Goal: Find specific page/section: Find specific page/section

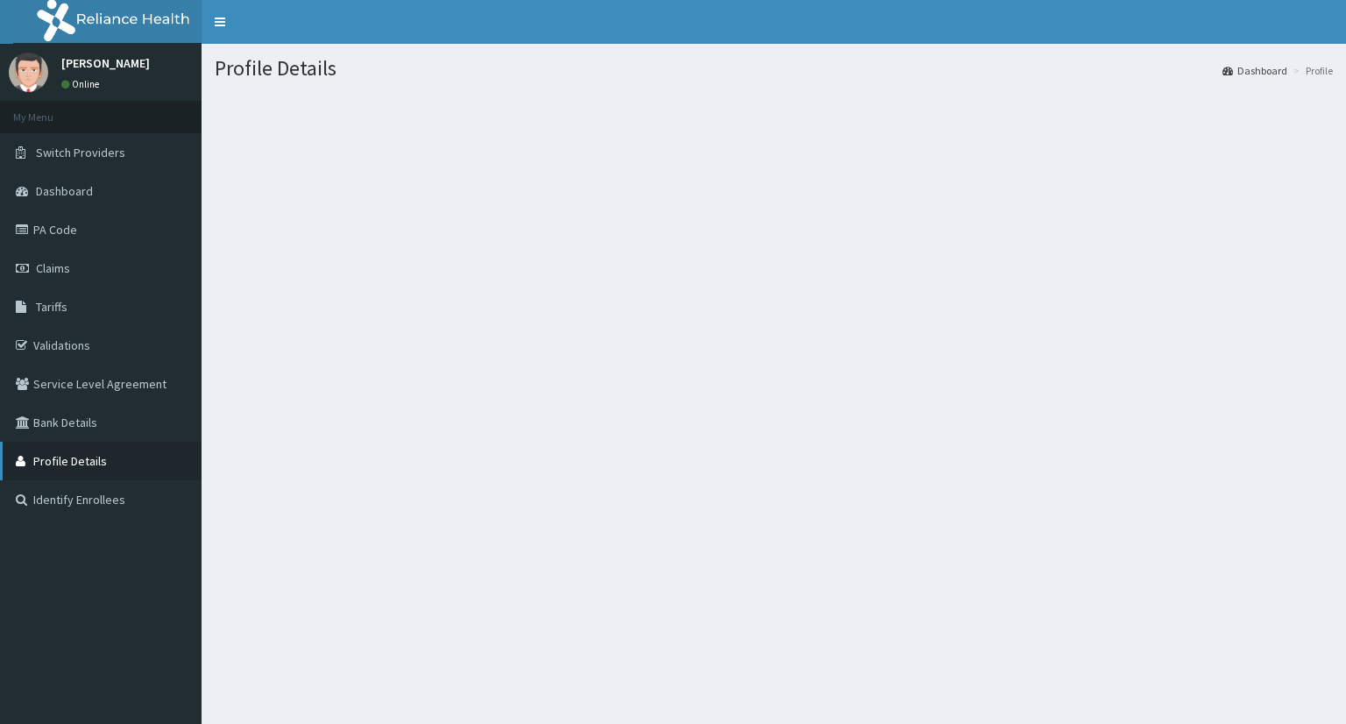
click at [89, 453] on link "Profile Details" at bounding box center [101, 461] width 202 height 39
